Goal: Navigation & Orientation: Find specific page/section

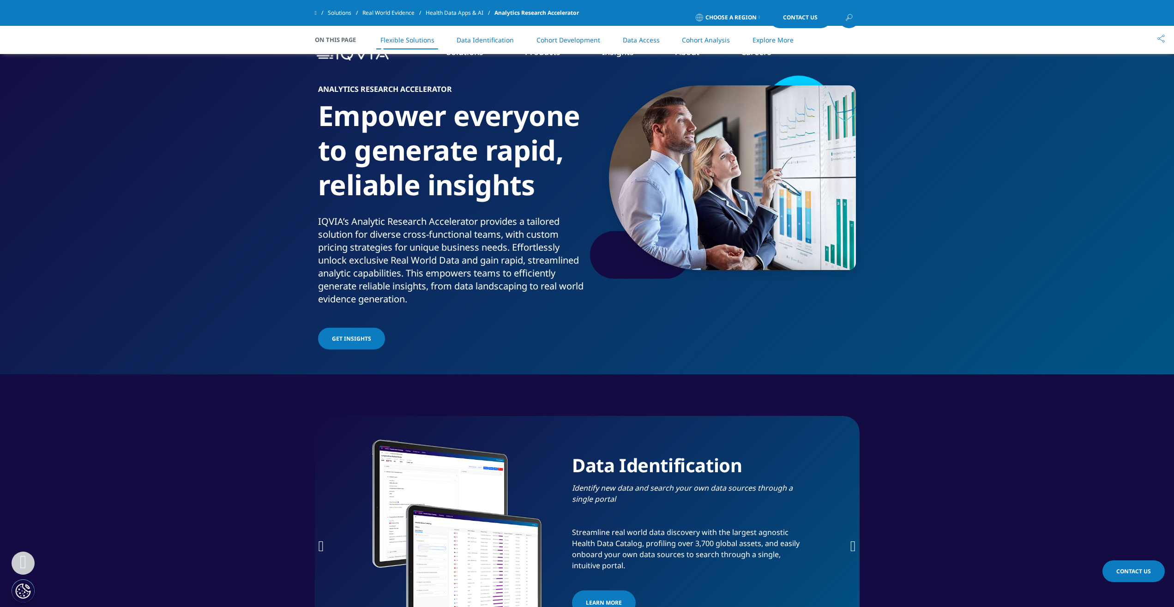
scroll to position [1184, 0]
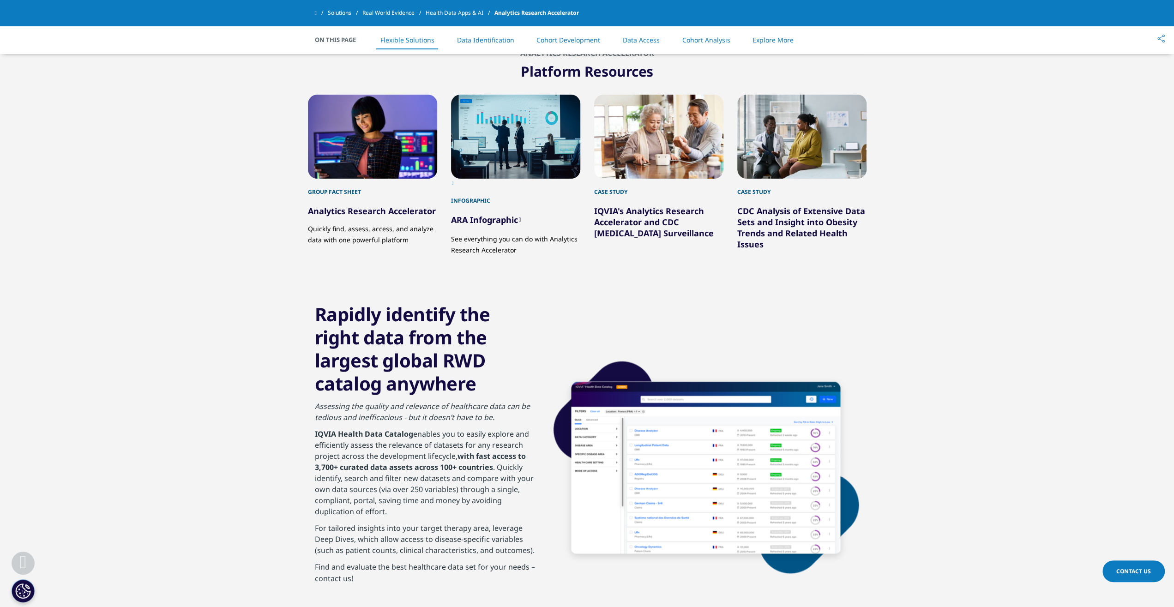
click at [343, 43] on span "On This Page" at bounding box center [340, 39] width 51 height 9
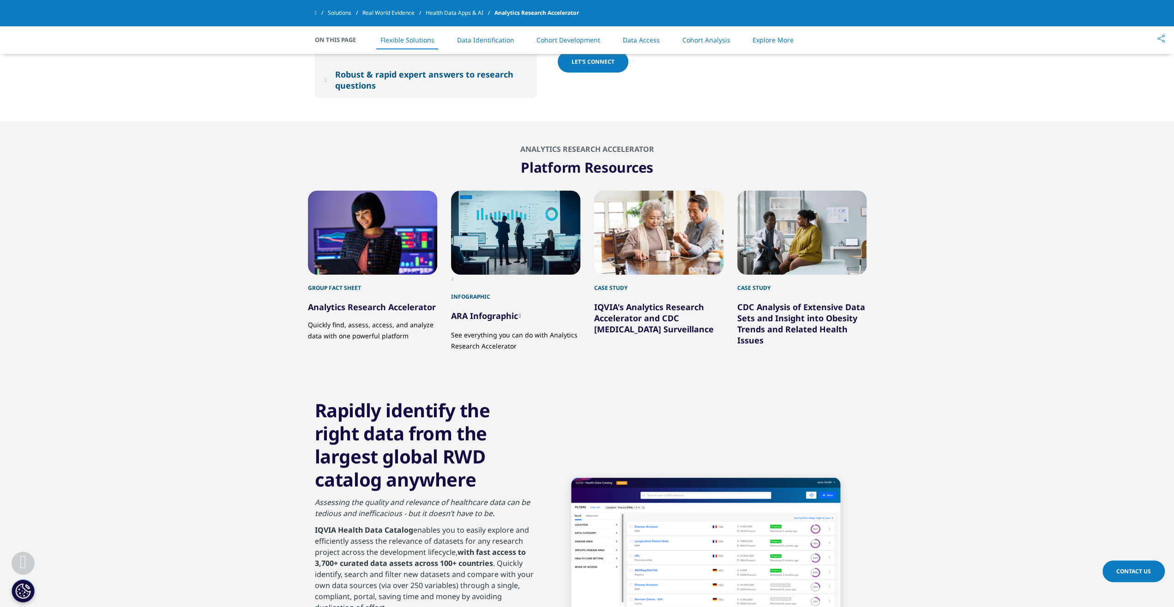
click at [317, 12] on span at bounding box center [316, 13] width 2 height 6
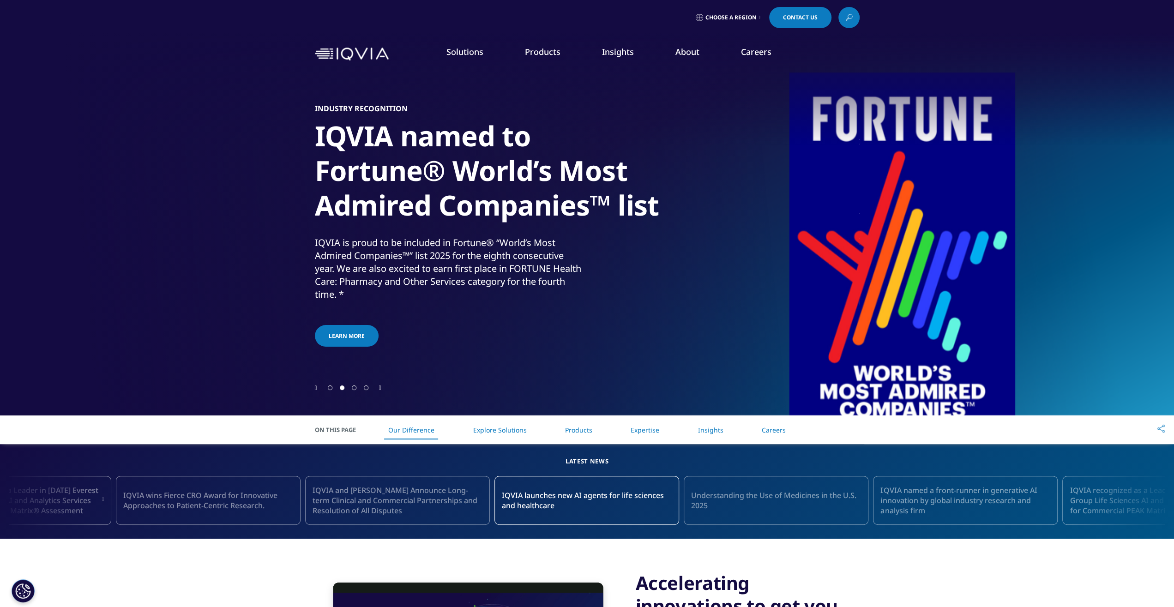
click at [352, 50] on img at bounding box center [352, 54] width 74 height 13
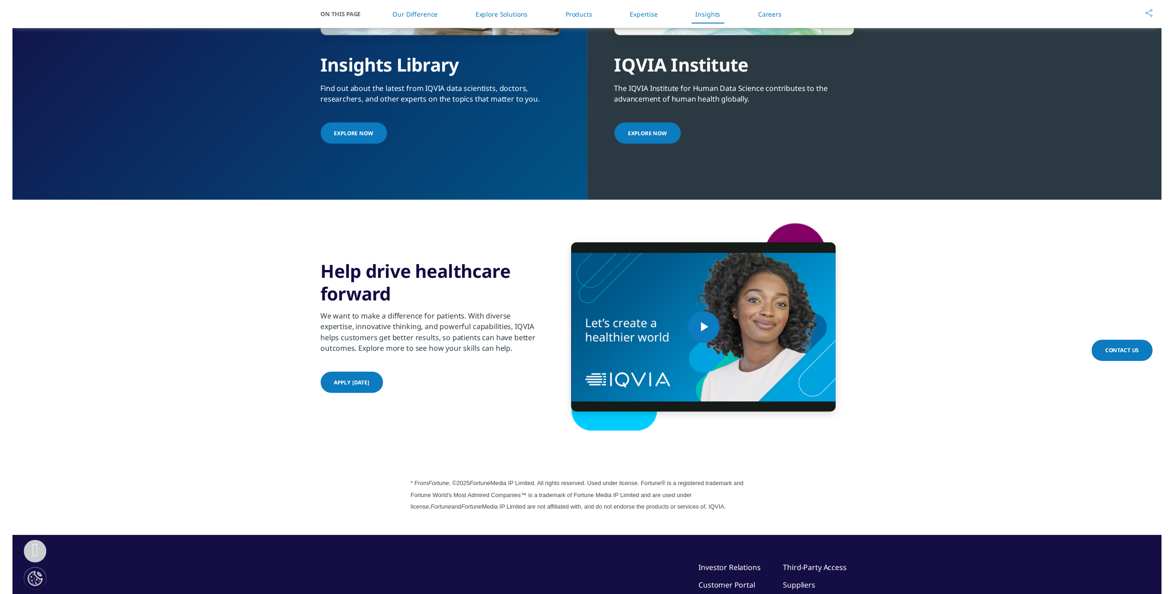
scroll to position [2383, 0]
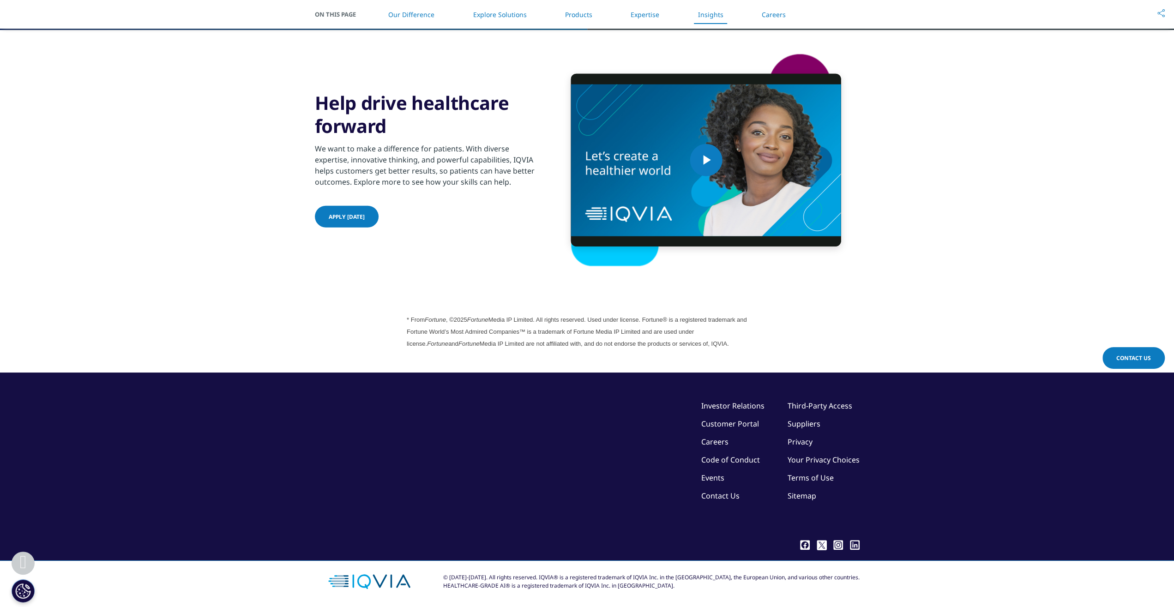
click at [744, 419] on link "Customer Portal" at bounding box center [730, 424] width 58 height 10
